Goal: Use online tool/utility: Utilize a website feature to perform a specific function

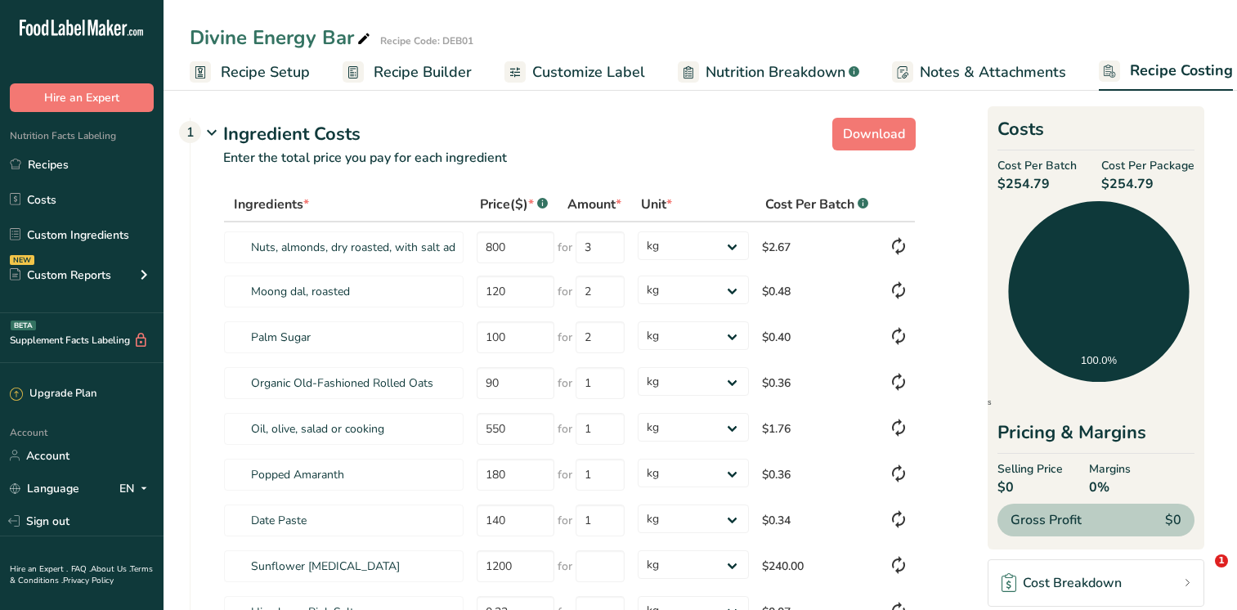
select select "1"
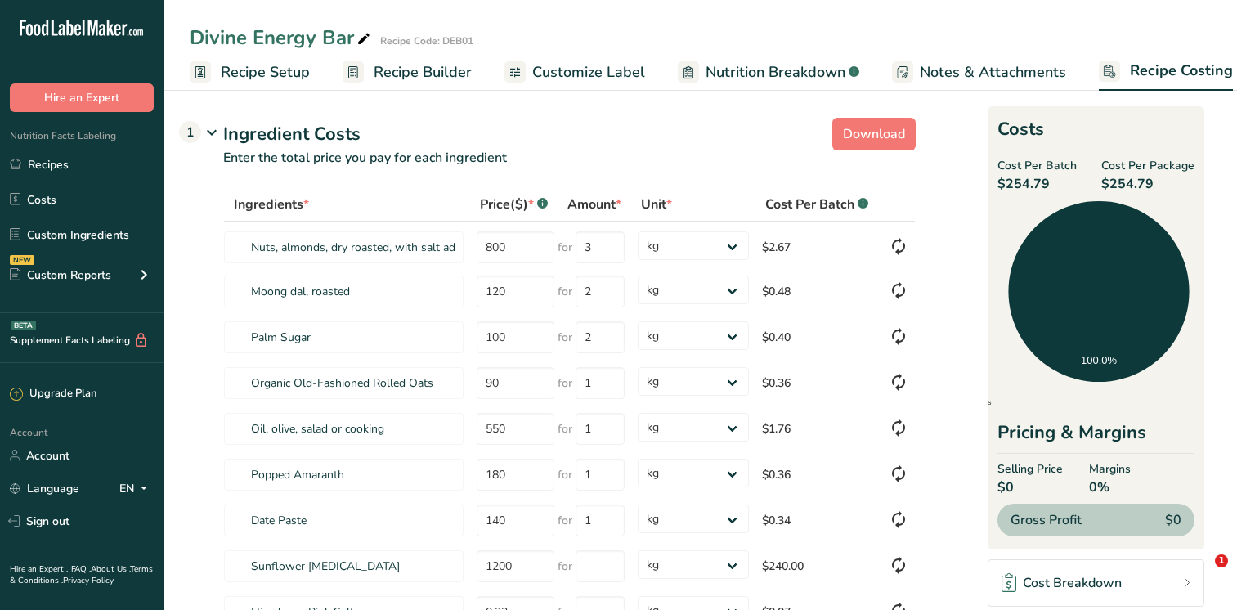
select select "1"
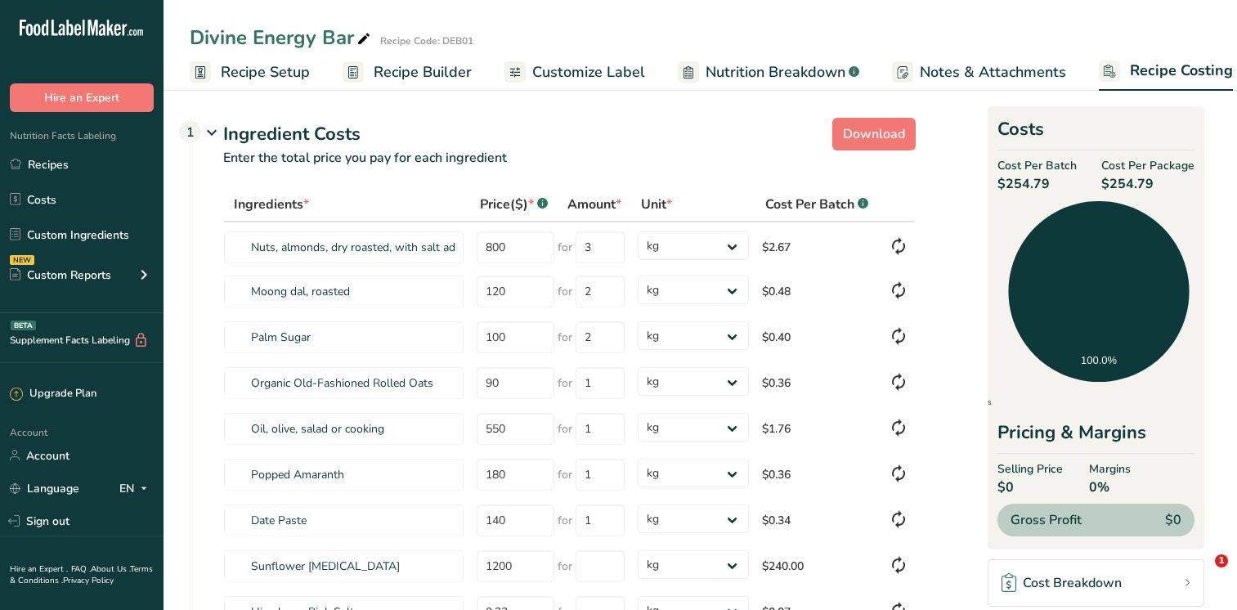
select select "1"
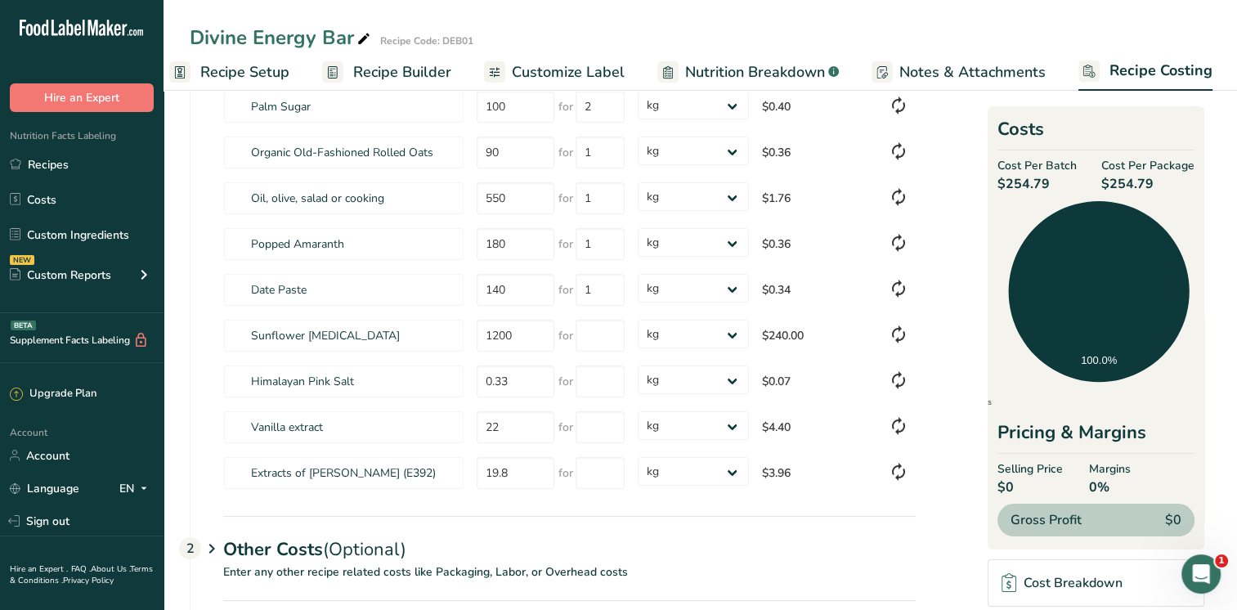
scroll to position [335, 0]
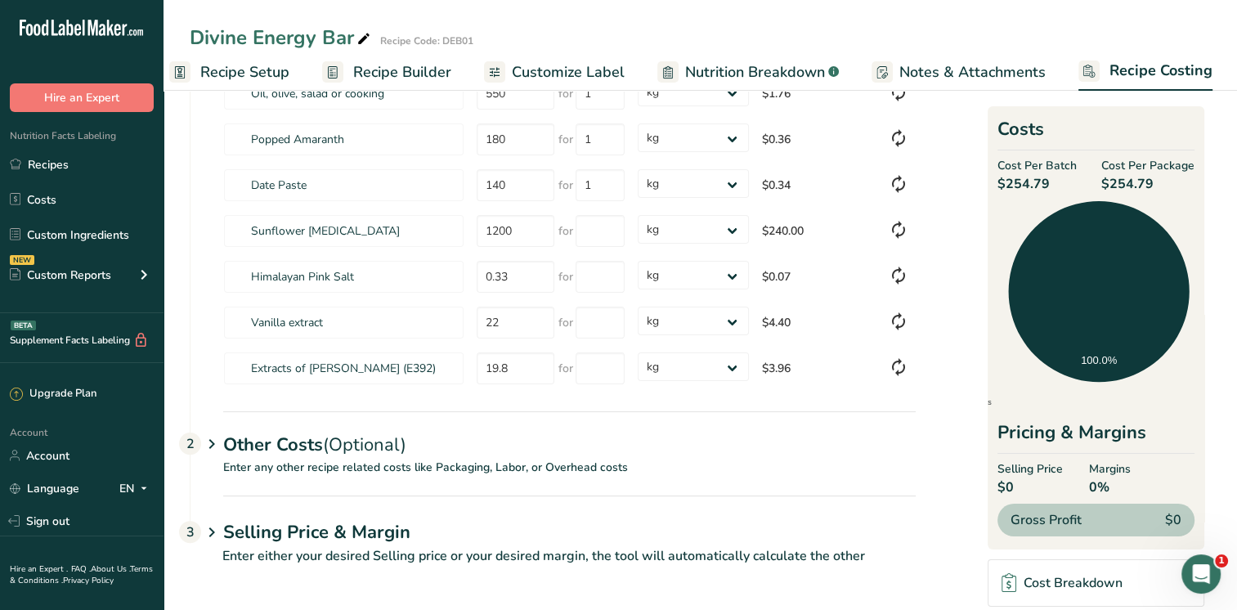
click at [698, 72] on span "Nutrition Breakdown" at bounding box center [755, 72] width 140 height 22
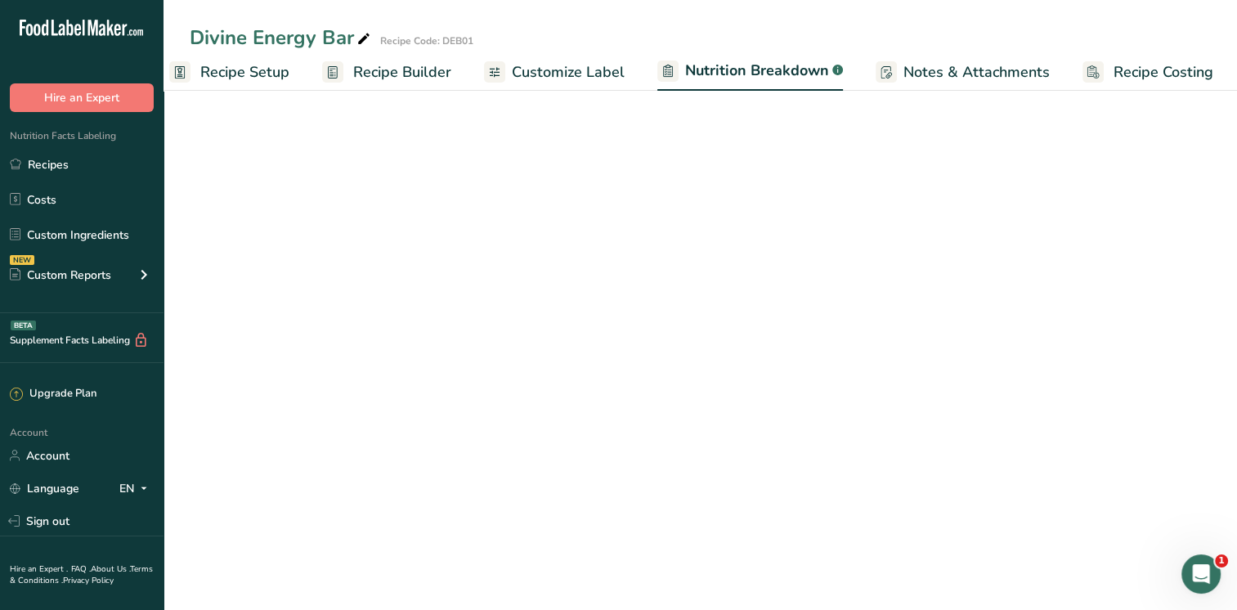
scroll to position [0, 22]
select select "Calories"
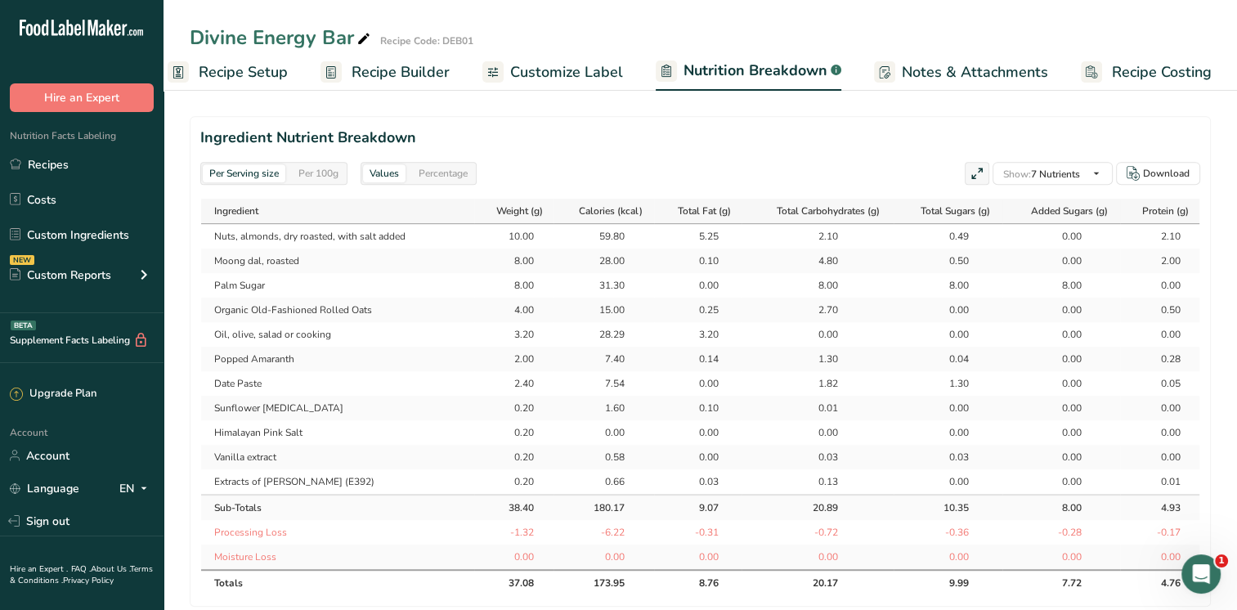
scroll to position [723, 0]
